Goal: Task Accomplishment & Management: Manage account settings

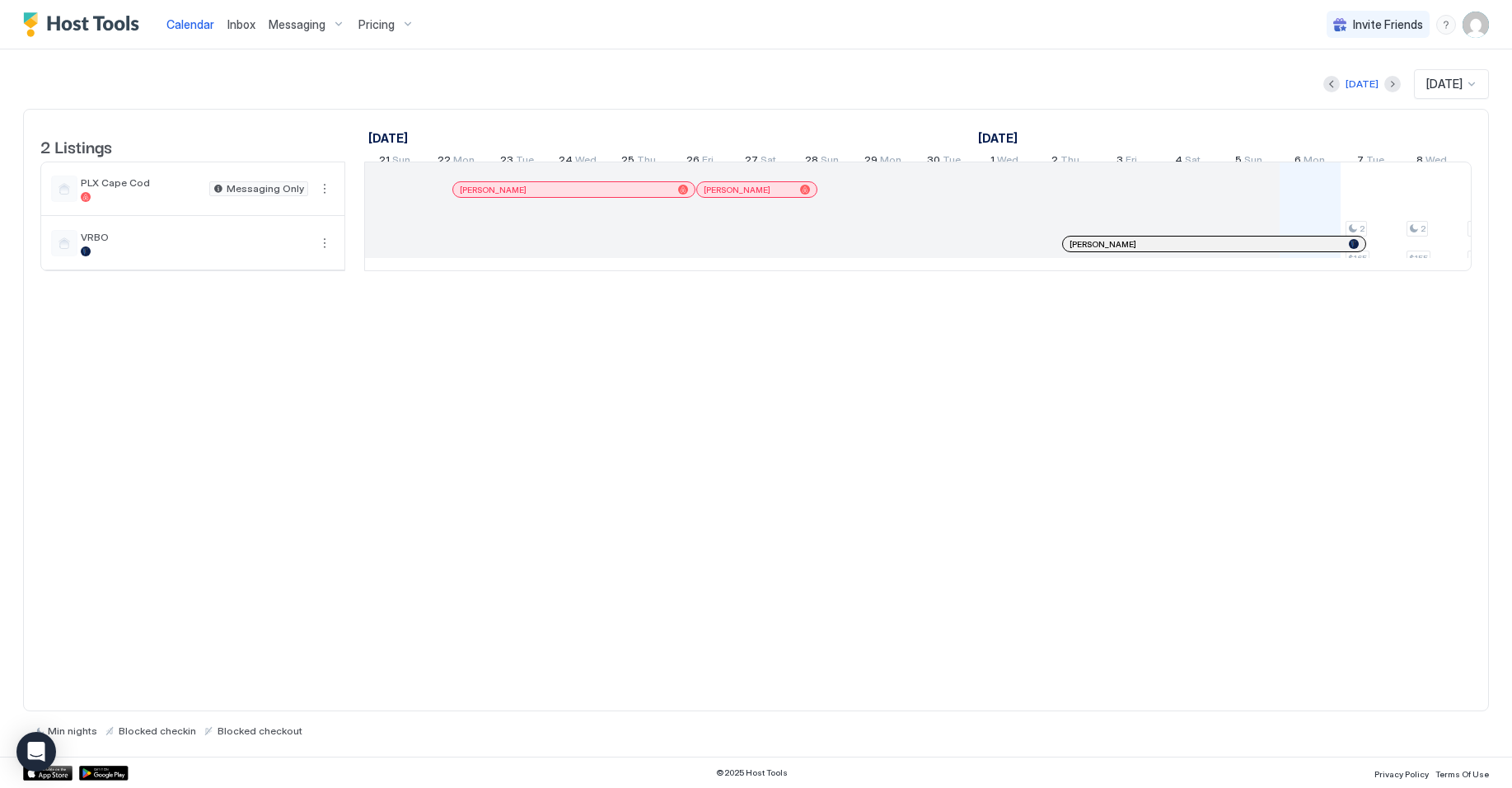
scroll to position [0, 915]
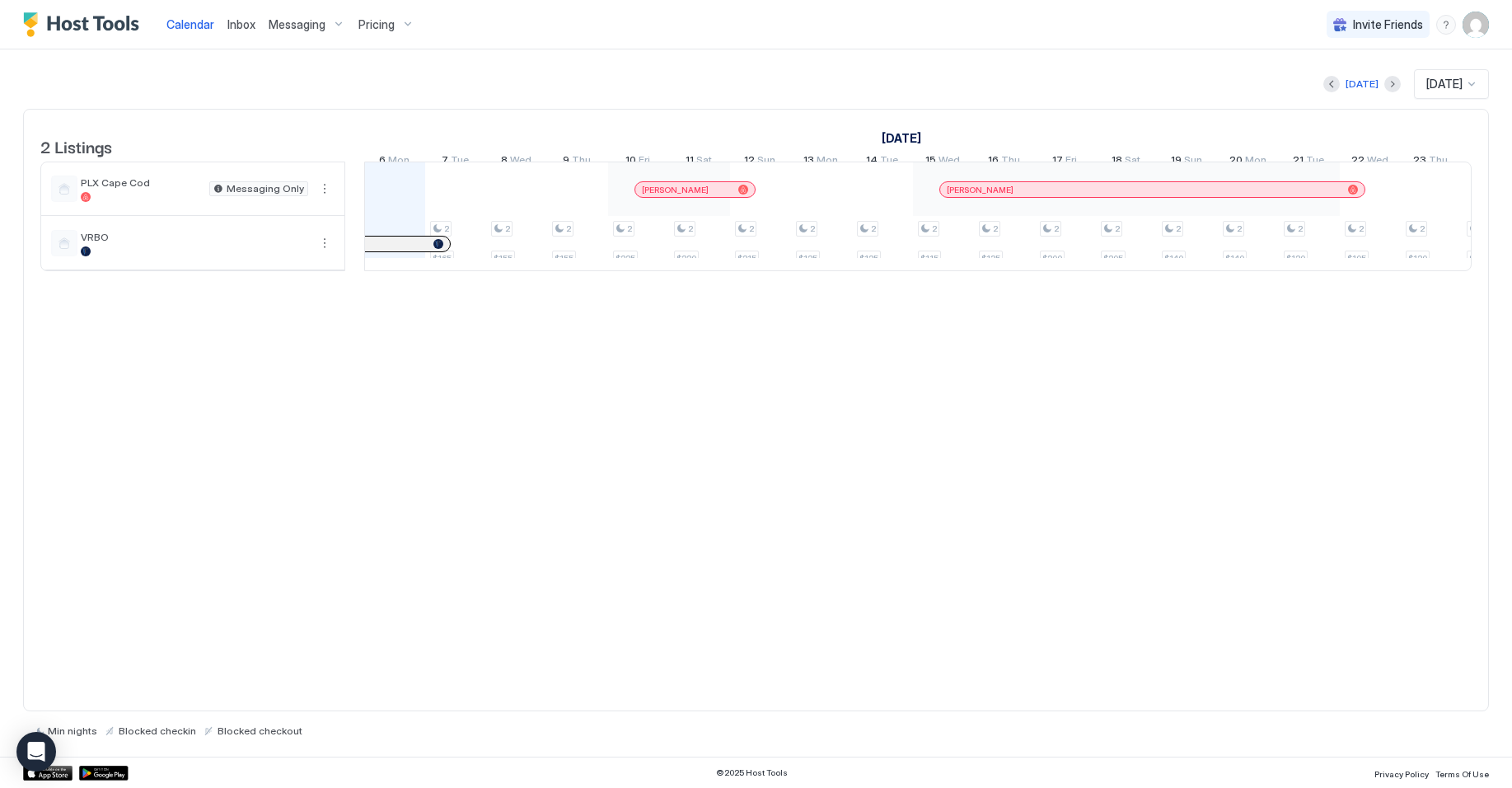
click at [1471, 25] on img "User profile" at bounding box center [1476, 24] width 27 height 27
click at [1324, 90] on span "Settings" at bounding box center [1328, 92] width 45 height 15
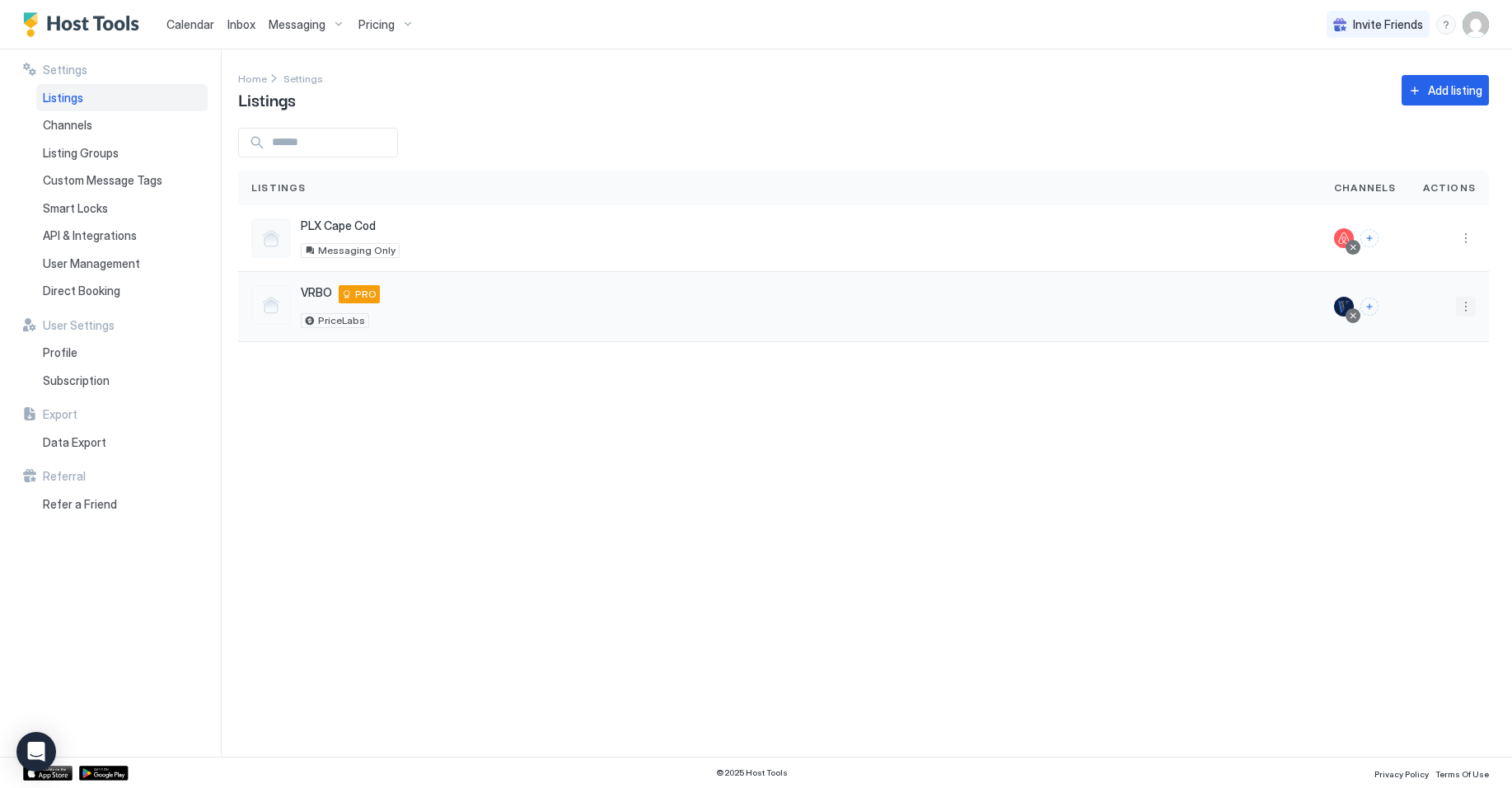
click at [1471, 307] on button "More options" at bounding box center [1466, 306] width 20 height 20
click at [1406, 360] on span "Pricing" at bounding box center [1408, 356] width 33 height 12
click at [95, 357] on div "Profile" at bounding box center [121, 352] width 171 height 28
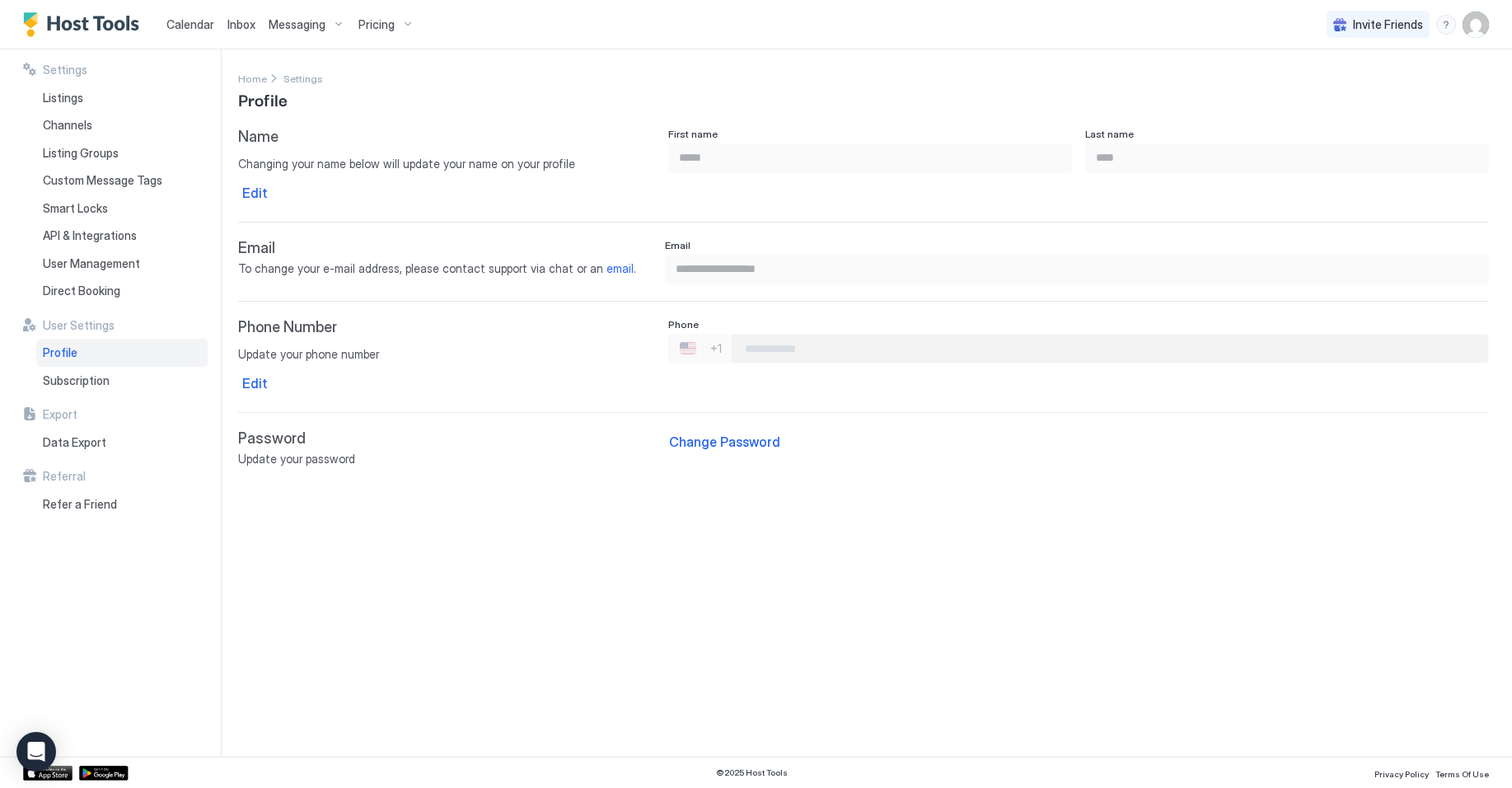
click at [313, 28] on span "Messaging" at bounding box center [297, 24] width 57 height 15
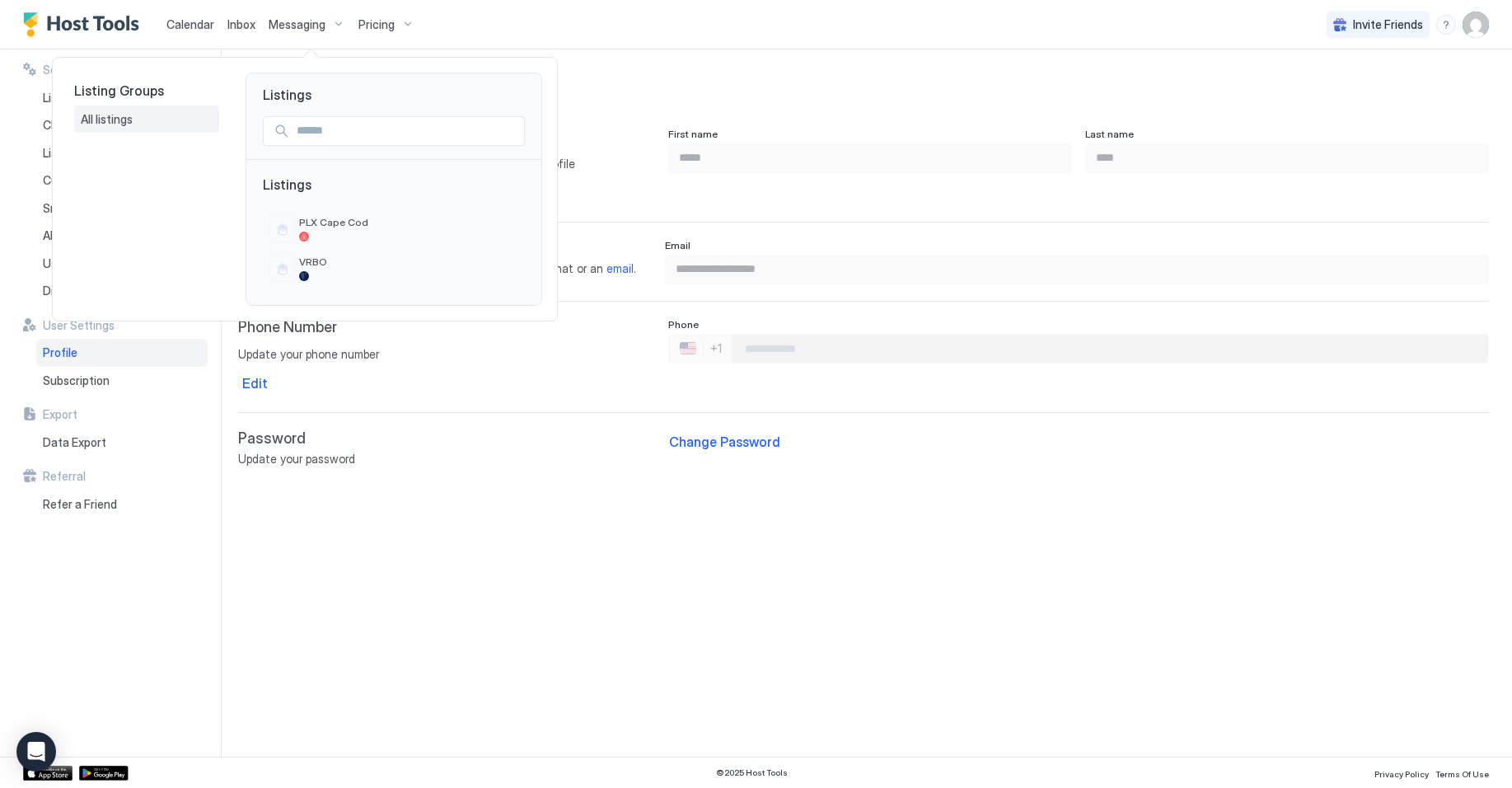
click at [109, 112] on span "All listings" at bounding box center [107, 119] width 54 height 15
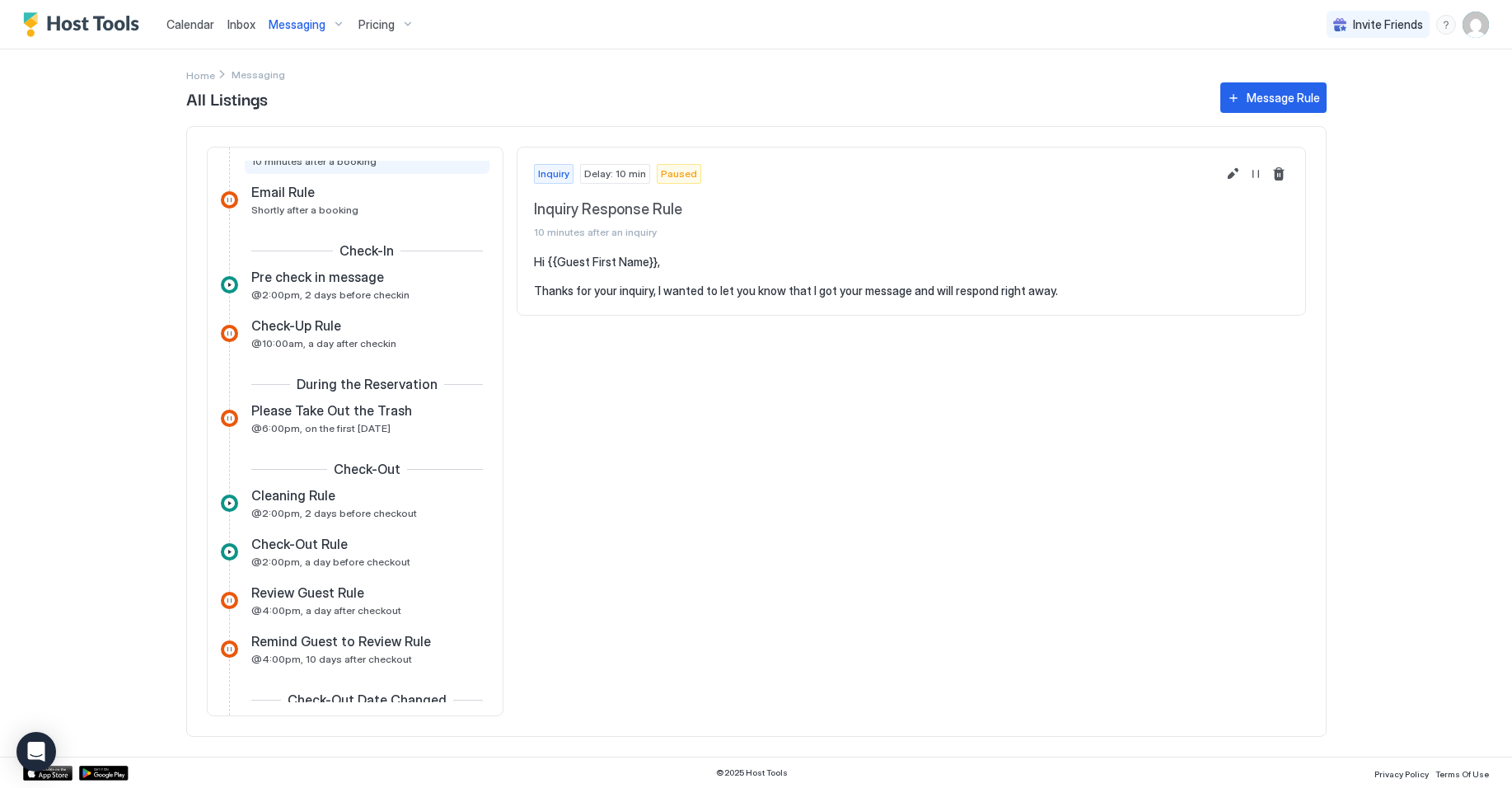
scroll to position [329, 0]
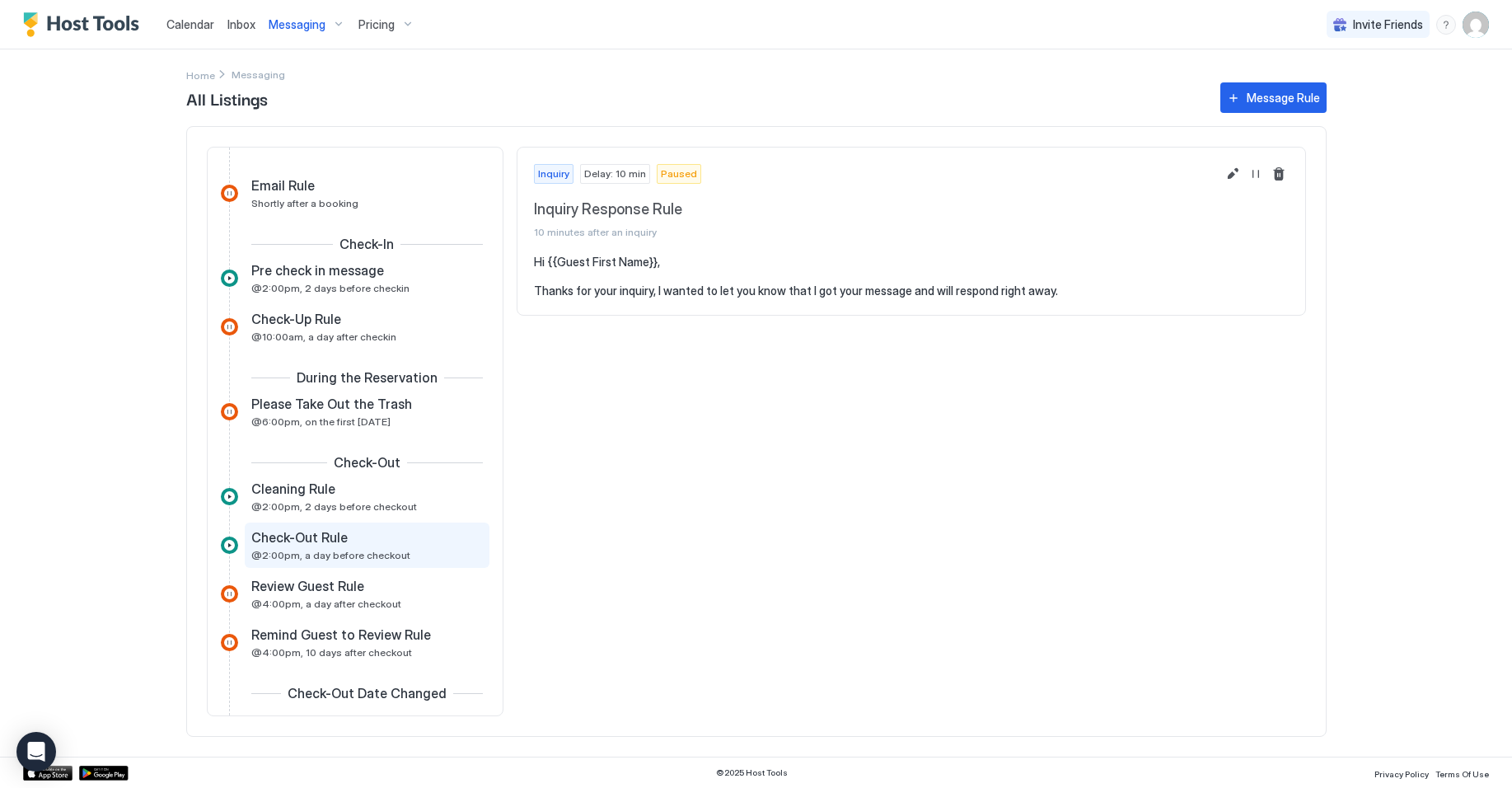
click at [350, 541] on div "Check-Out Rule" at bounding box center [355, 536] width 209 height 16
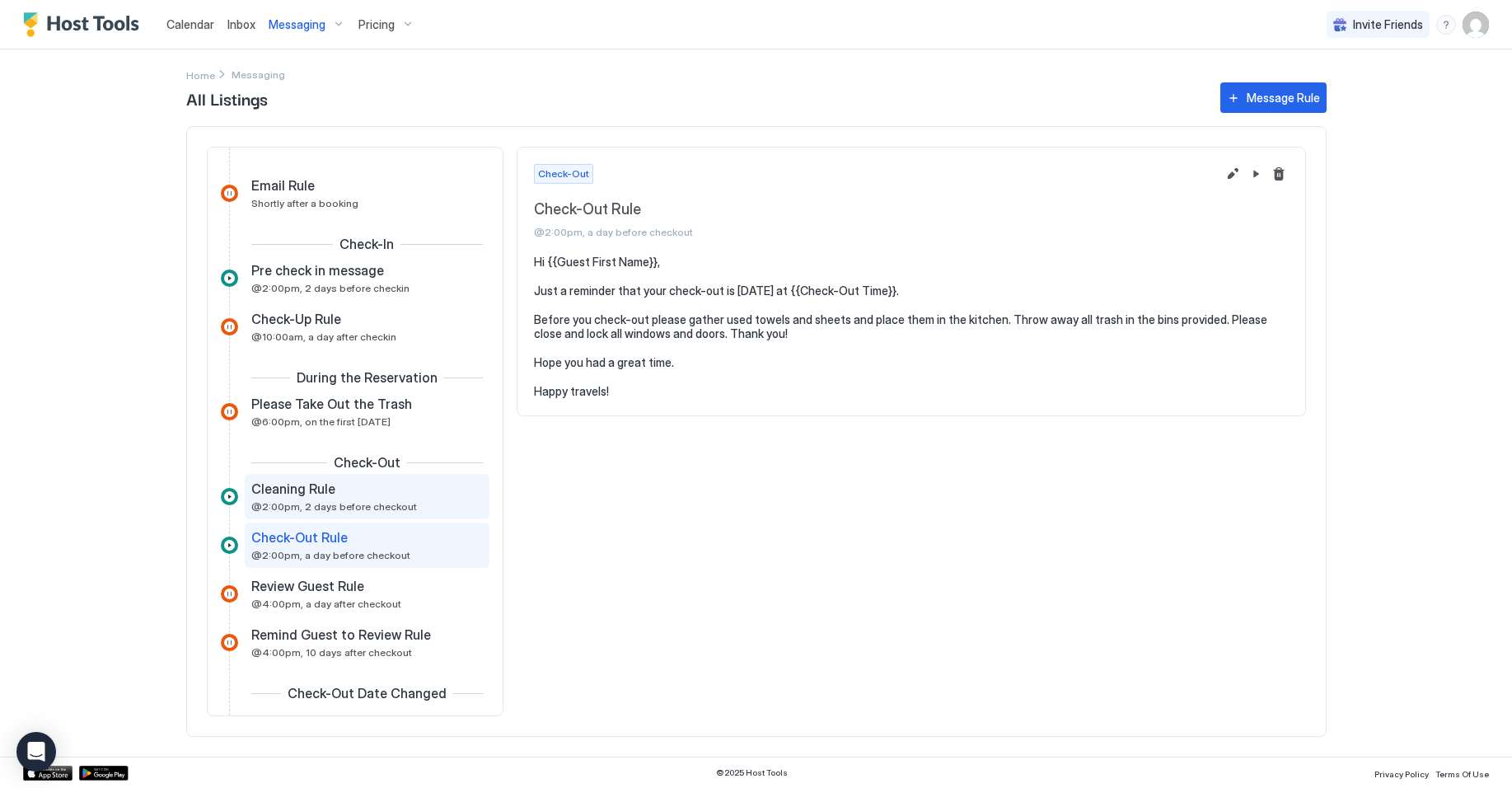
click at [352, 514] on div "Cleaning Rule @2:00pm, 2 days before checkout" at bounding box center [367, 496] width 245 height 46
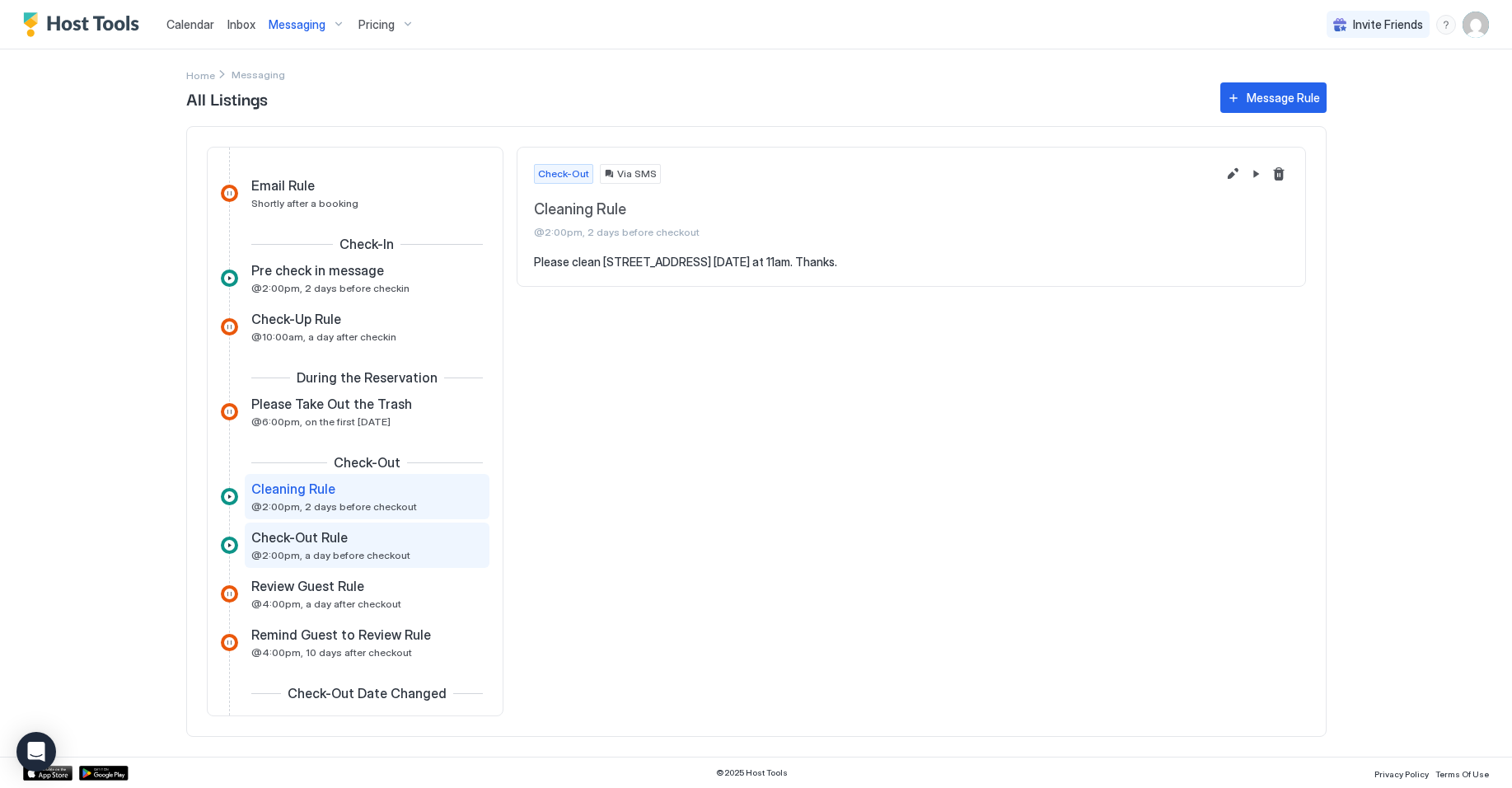
click at [383, 543] on div "Check-Out Rule" at bounding box center [355, 536] width 209 height 16
